Goal: Use online tool/utility: Utilize a website feature to perform a specific function

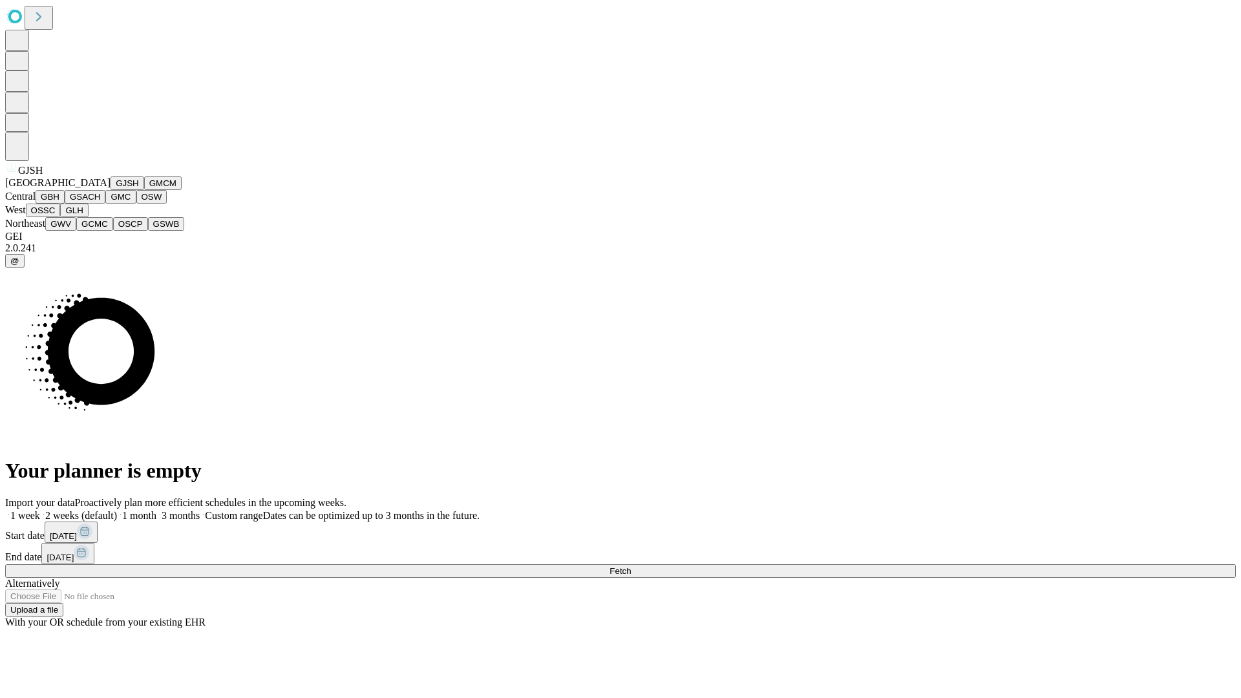
click at [111, 190] on button "GJSH" at bounding box center [128, 183] width 34 height 14
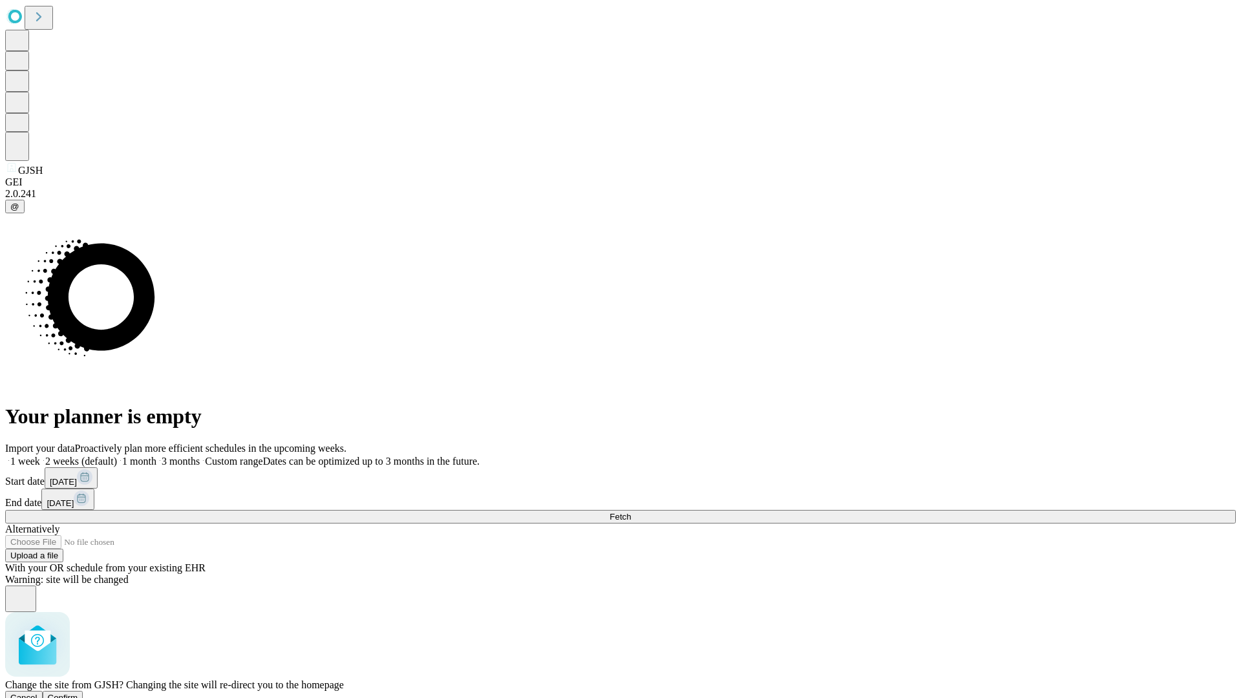
click at [78, 693] on span "Confirm" at bounding box center [63, 698] width 30 height 10
click at [156, 456] on label "1 month" at bounding box center [136, 461] width 39 height 11
click at [631, 512] on span "Fetch" at bounding box center [619, 517] width 21 height 10
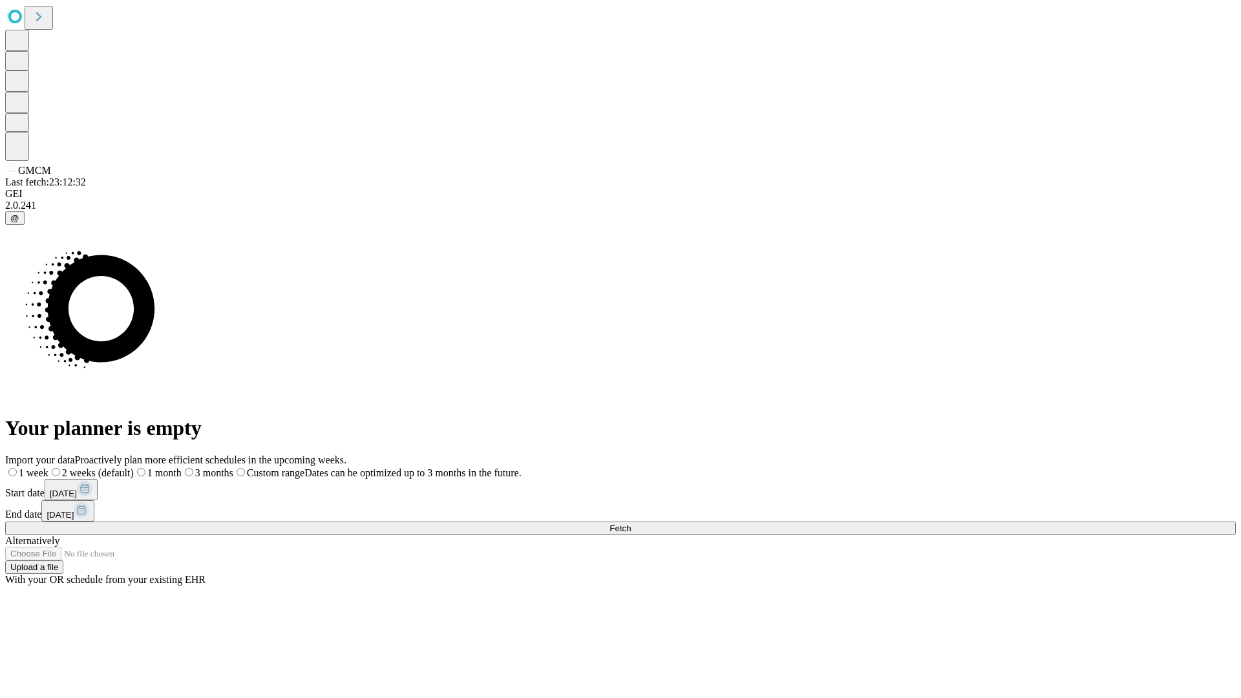
click at [182, 467] on label "1 month" at bounding box center [158, 472] width 48 height 11
click at [631, 523] on span "Fetch" at bounding box center [619, 528] width 21 height 10
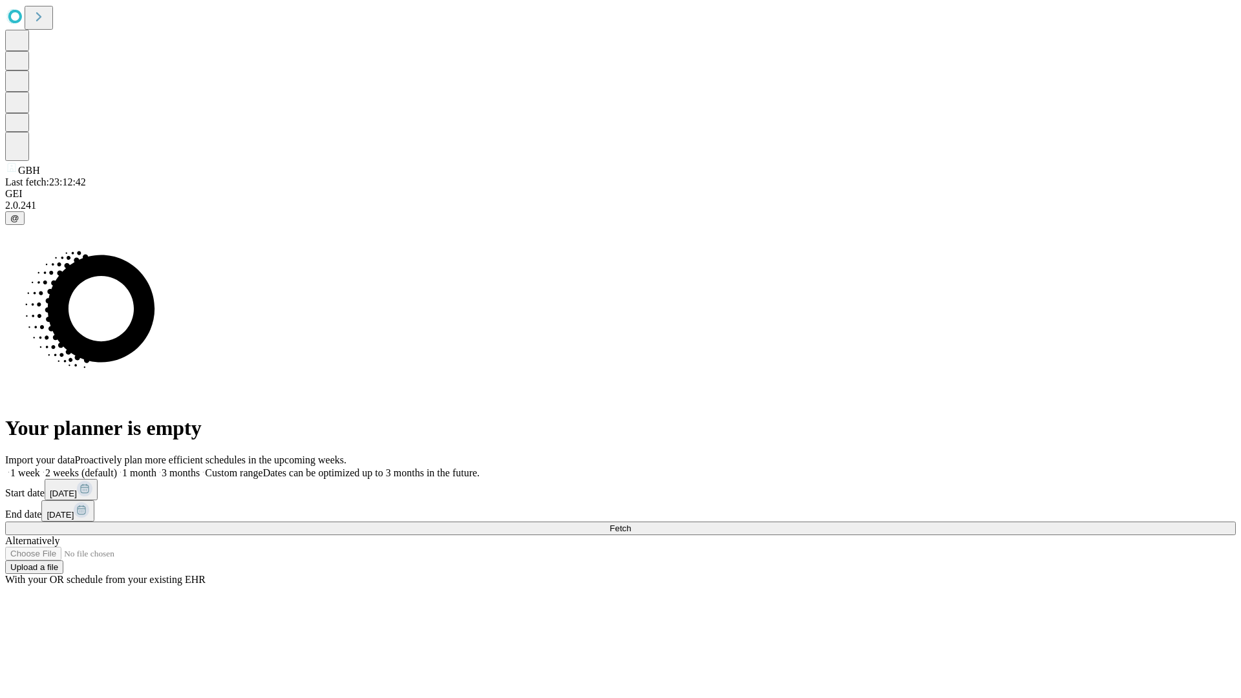
click at [156, 467] on label "1 month" at bounding box center [136, 472] width 39 height 11
click at [631, 523] on span "Fetch" at bounding box center [619, 528] width 21 height 10
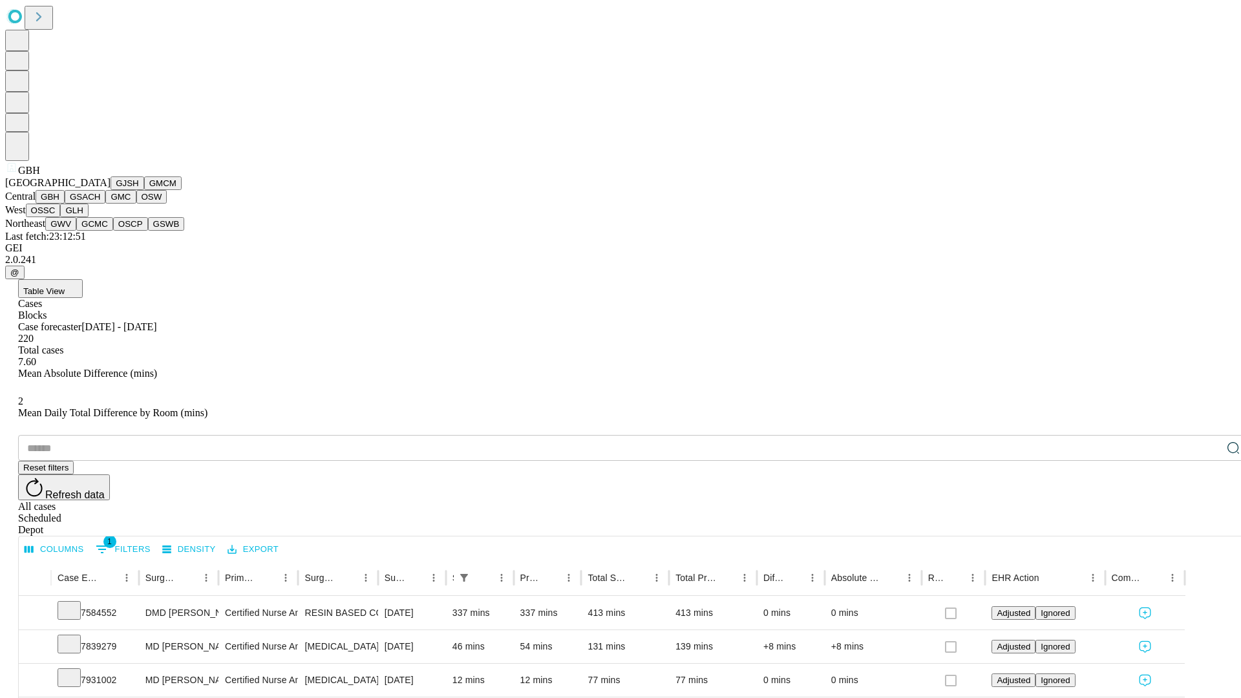
click at [100, 204] on button "GSACH" at bounding box center [85, 197] width 41 height 14
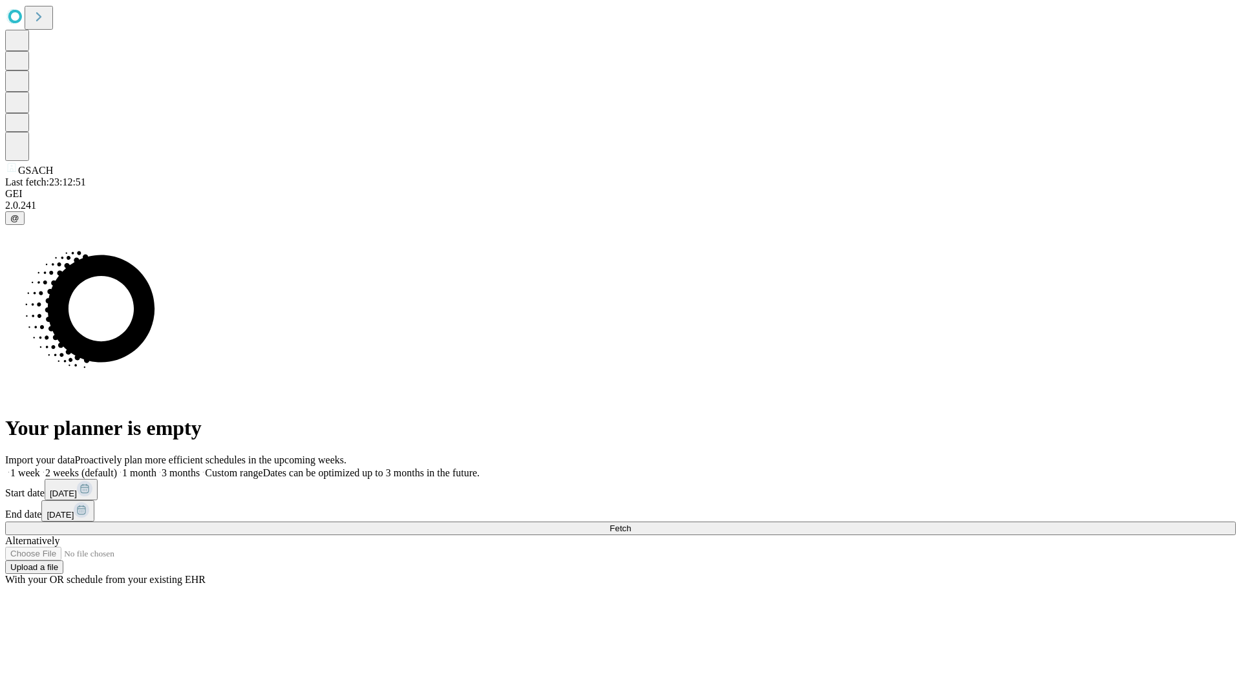
click at [156, 467] on label "1 month" at bounding box center [136, 472] width 39 height 11
click at [631, 523] on span "Fetch" at bounding box center [619, 528] width 21 height 10
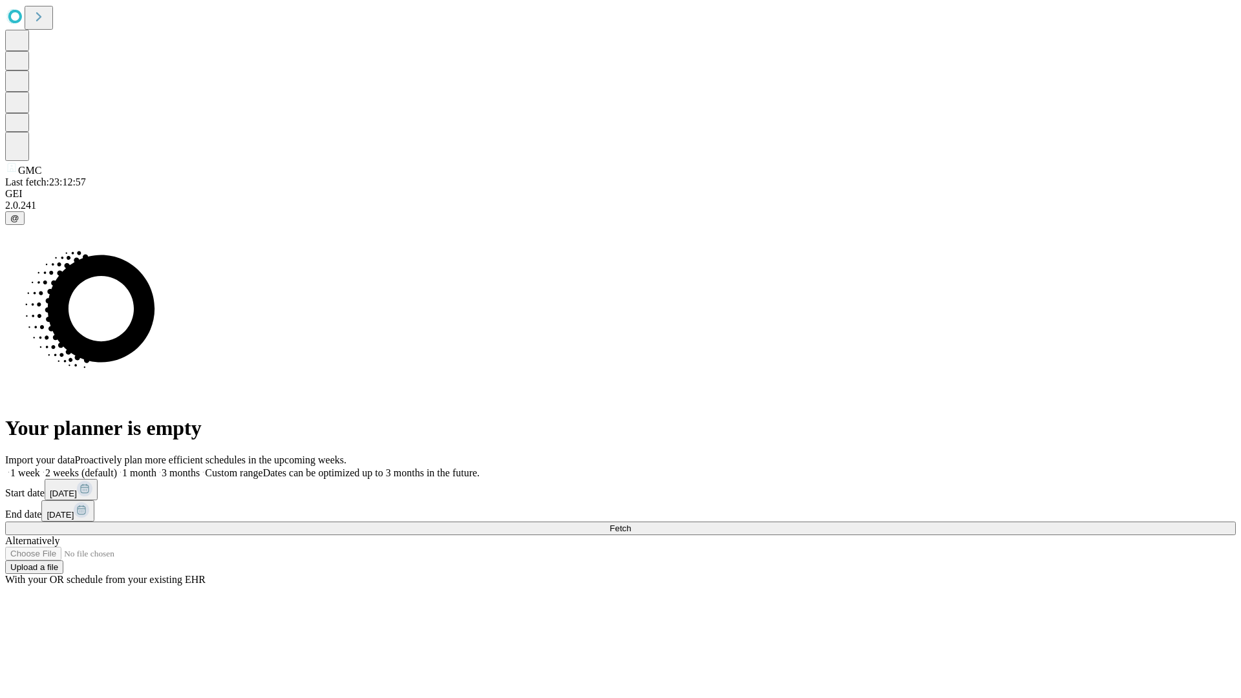
click at [156, 467] on label "1 month" at bounding box center [136, 472] width 39 height 11
click at [631, 523] on span "Fetch" at bounding box center [619, 528] width 21 height 10
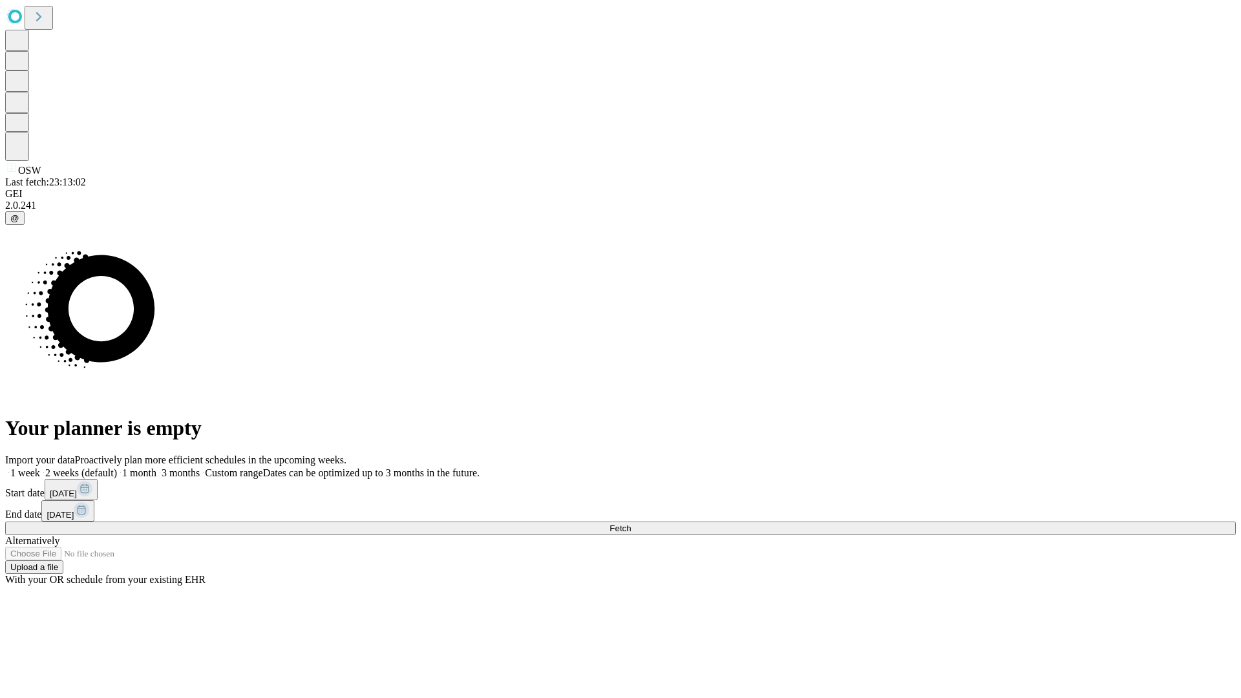
click at [631, 523] on span "Fetch" at bounding box center [619, 528] width 21 height 10
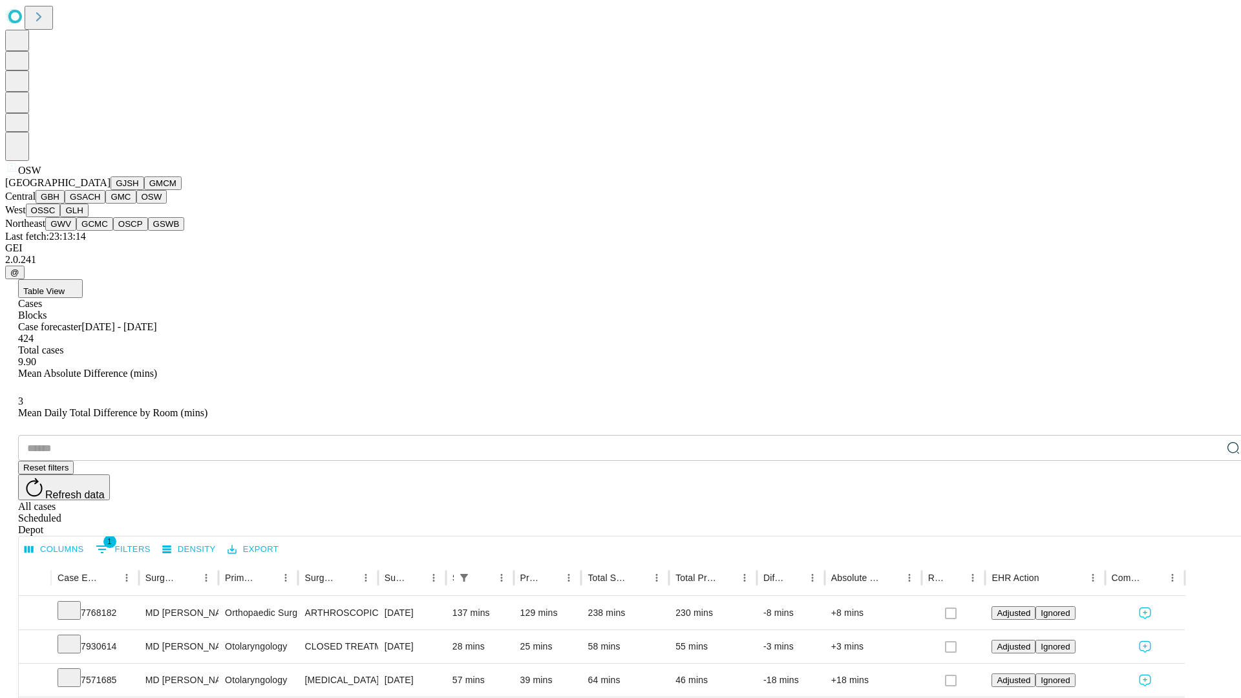
click at [61, 217] on button "OSSC" at bounding box center [43, 211] width 35 height 14
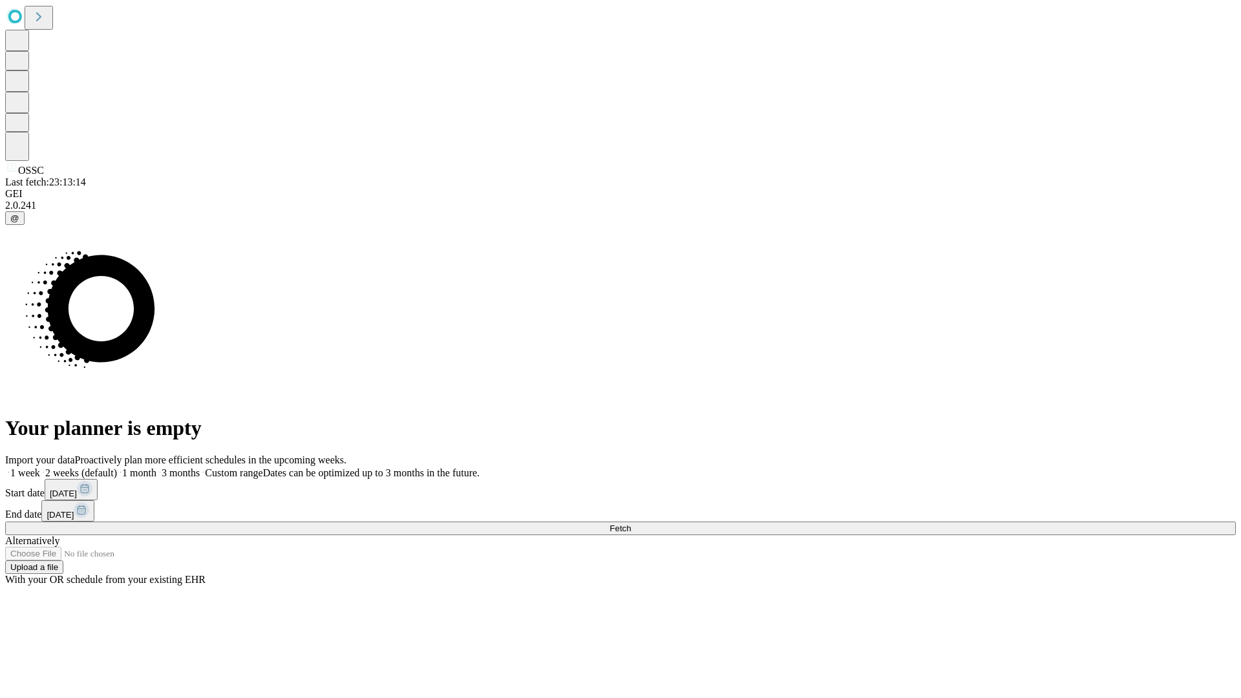
click at [156, 467] on label "1 month" at bounding box center [136, 472] width 39 height 11
click at [631, 523] on span "Fetch" at bounding box center [619, 528] width 21 height 10
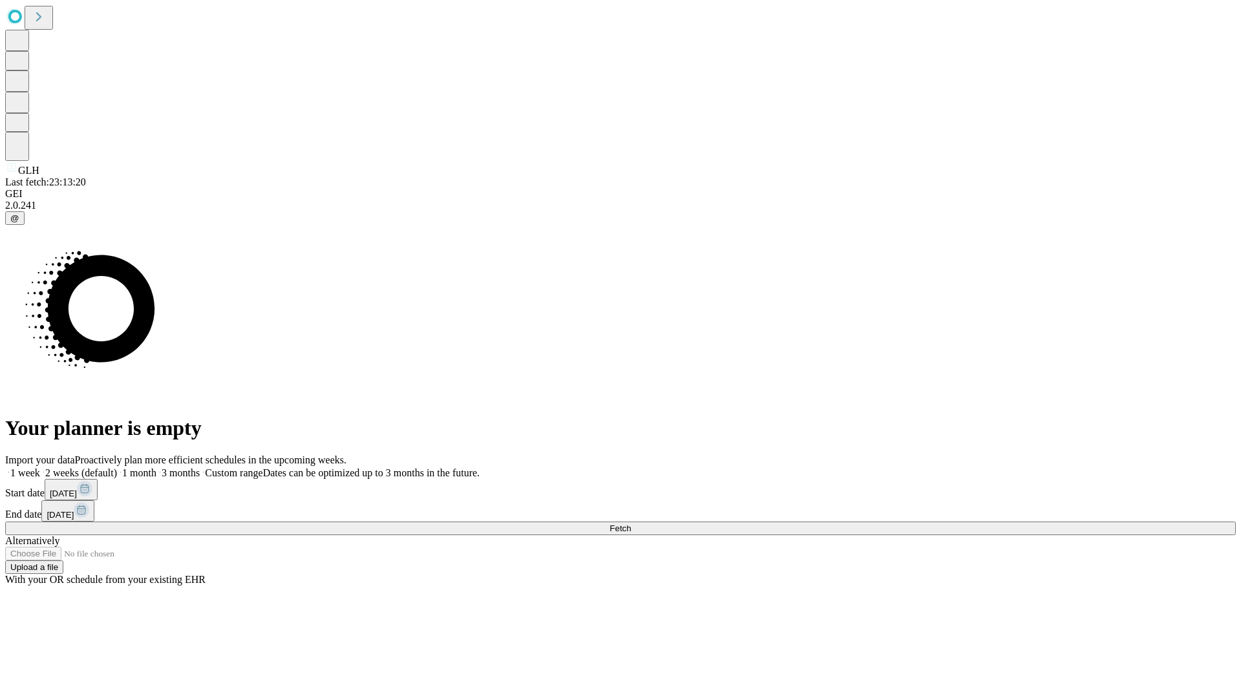
click at [156, 467] on label "1 month" at bounding box center [136, 472] width 39 height 11
click at [631, 523] on span "Fetch" at bounding box center [619, 528] width 21 height 10
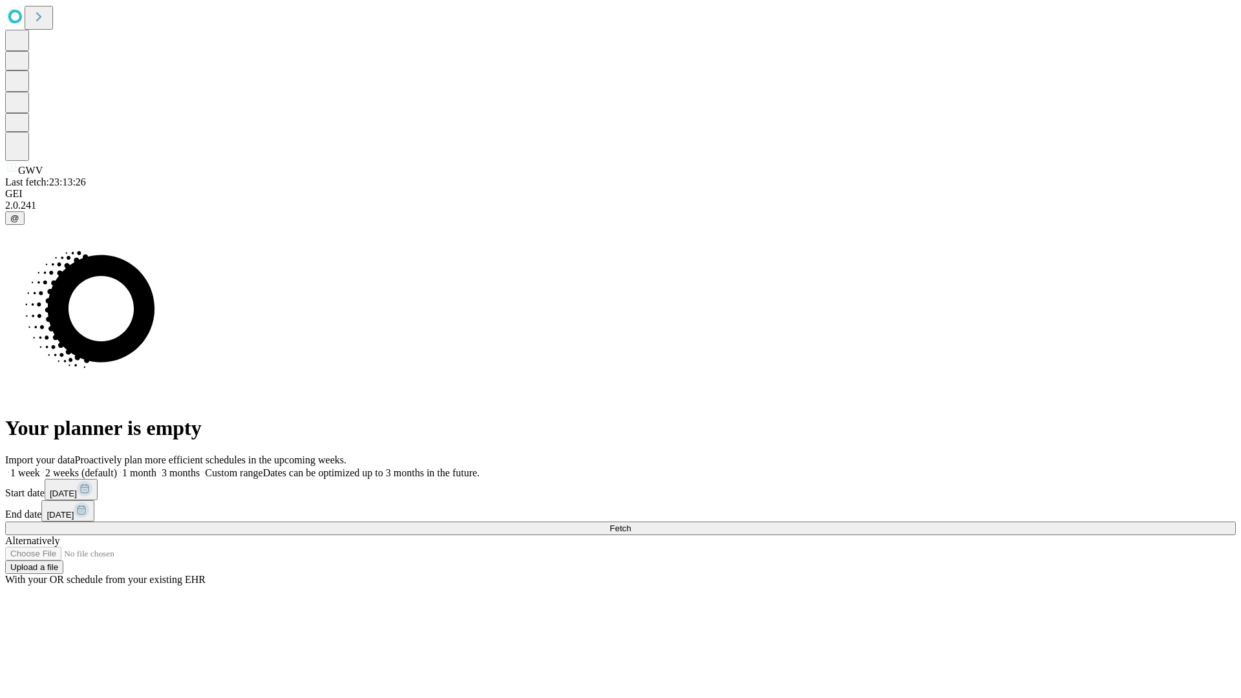
click at [156, 467] on label "1 month" at bounding box center [136, 472] width 39 height 11
click at [631, 523] on span "Fetch" at bounding box center [619, 528] width 21 height 10
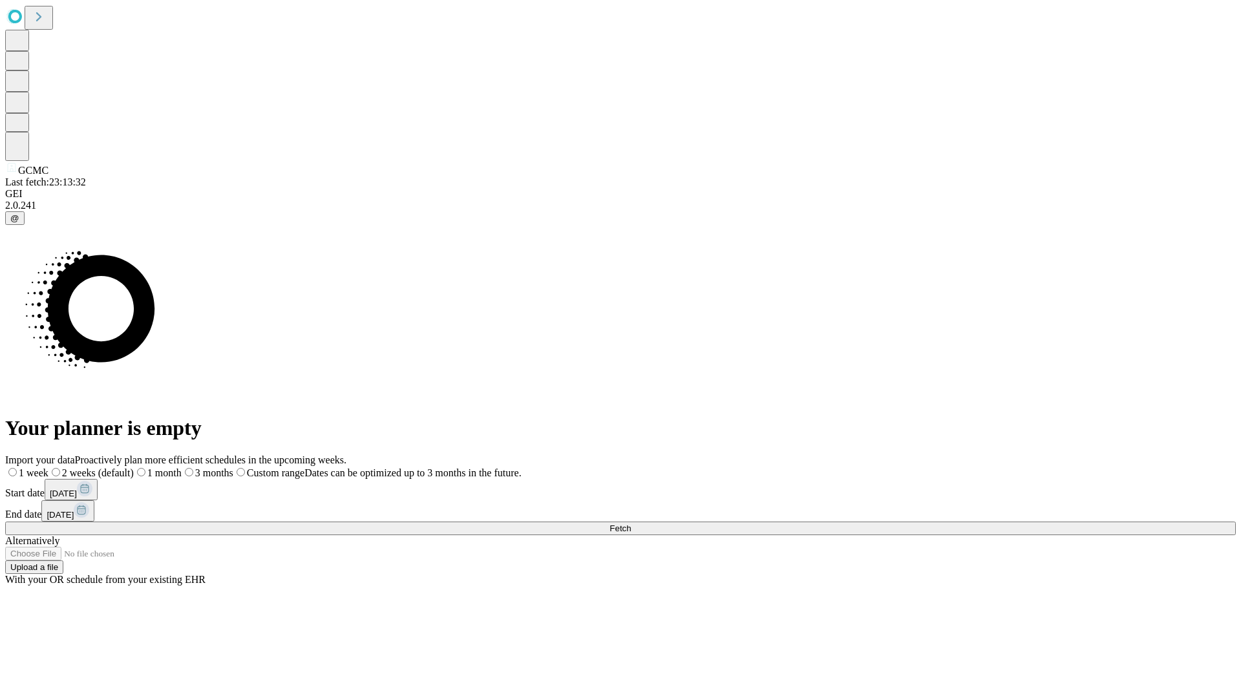
click at [182, 467] on label "1 month" at bounding box center [158, 472] width 48 height 11
click at [631, 523] on span "Fetch" at bounding box center [619, 528] width 21 height 10
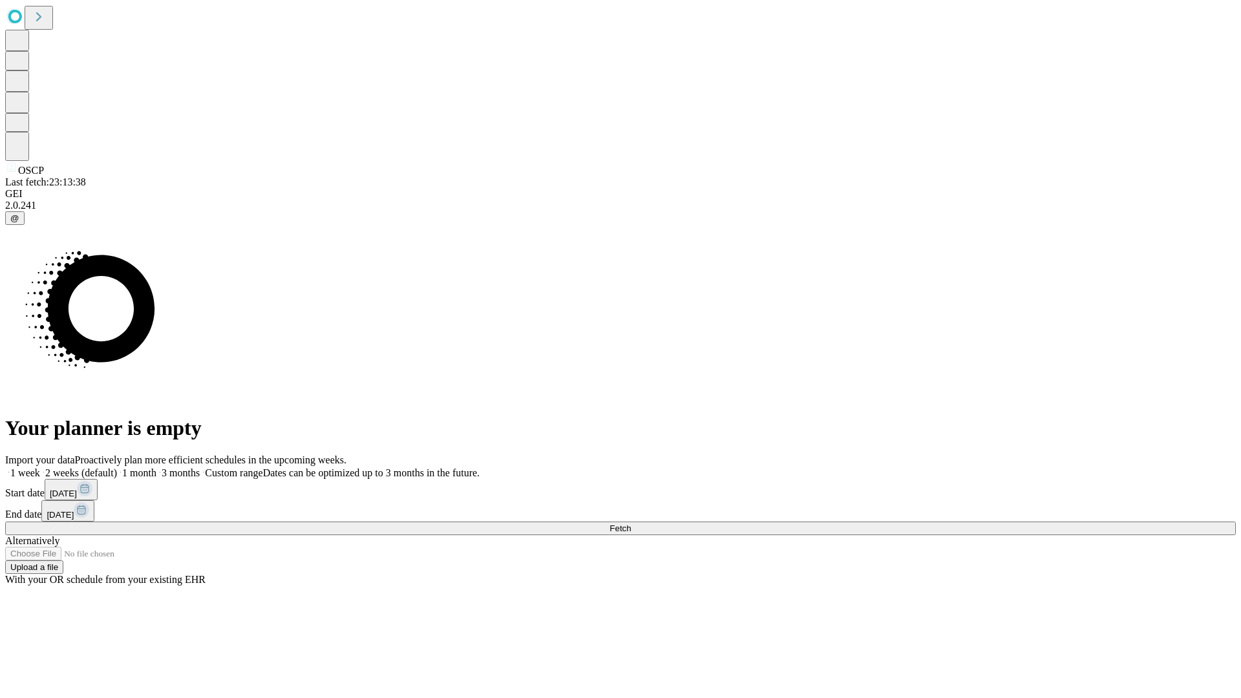
click at [156, 467] on label "1 month" at bounding box center [136, 472] width 39 height 11
click at [631, 523] on span "Fetch" at bounding box center [619, 528] width 21 height 10
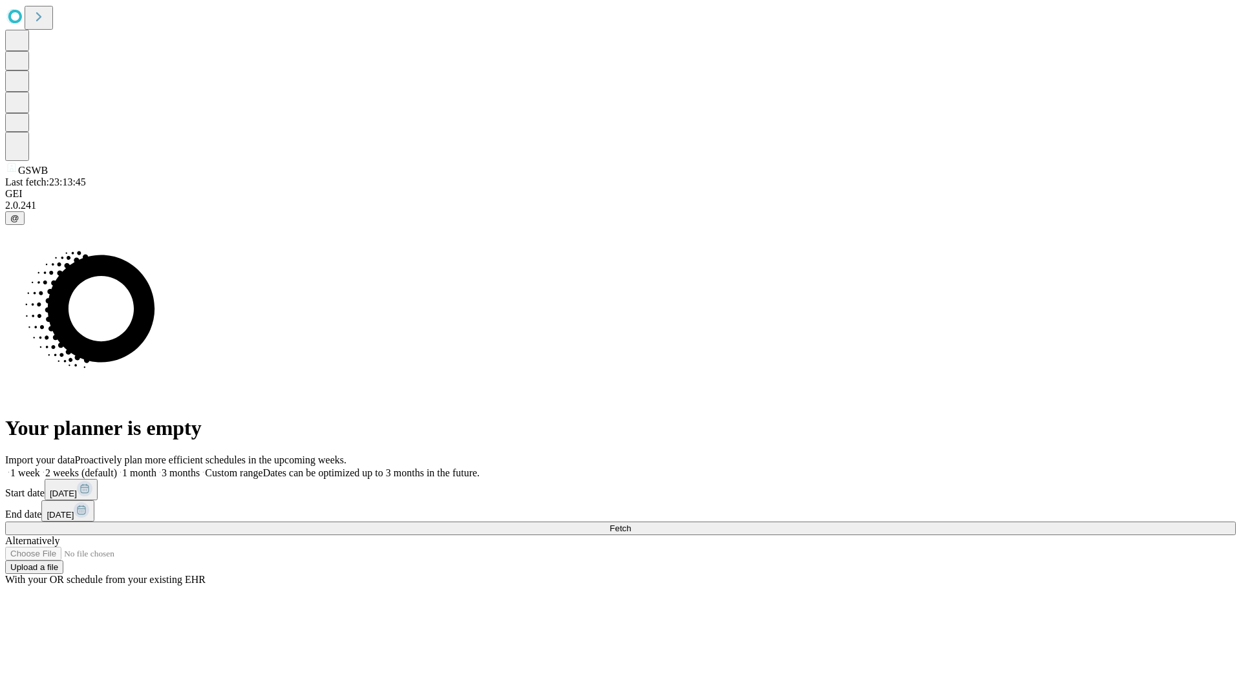
click at [156, 467] on label "1 month" at bounding box center [136, 472] width 39 height 11
click at [631, 523] on span "Fetch" at bounding box center [619, 528] width 21 height 10
